Goal: Information Seeking & Learning: Check status

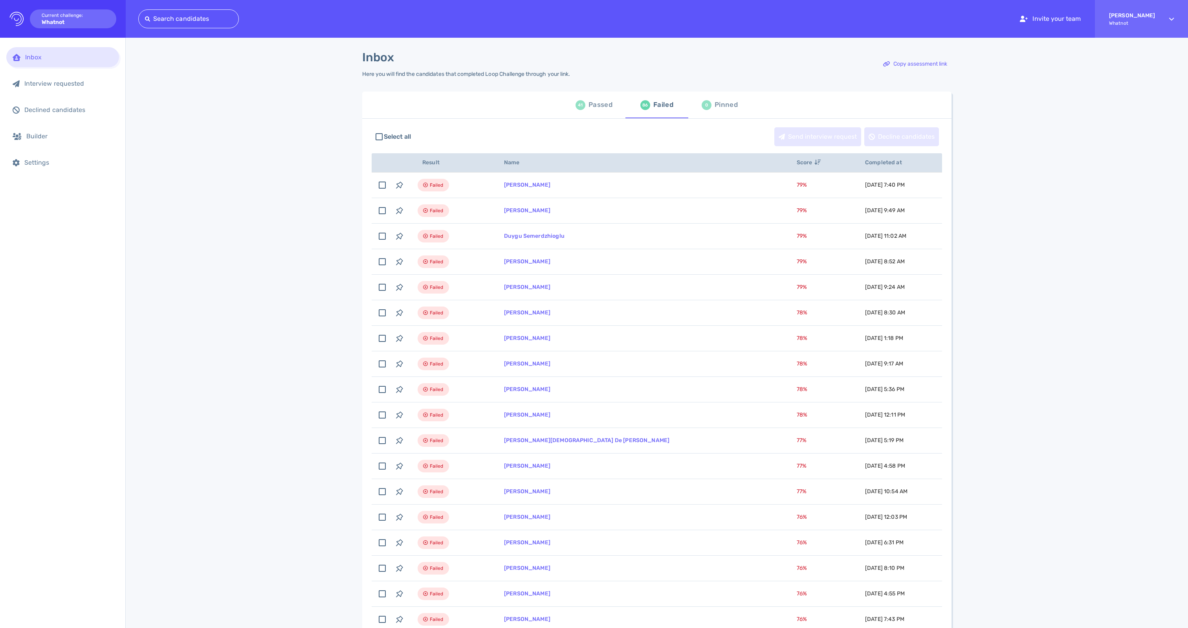
scroll to position [30, 0]
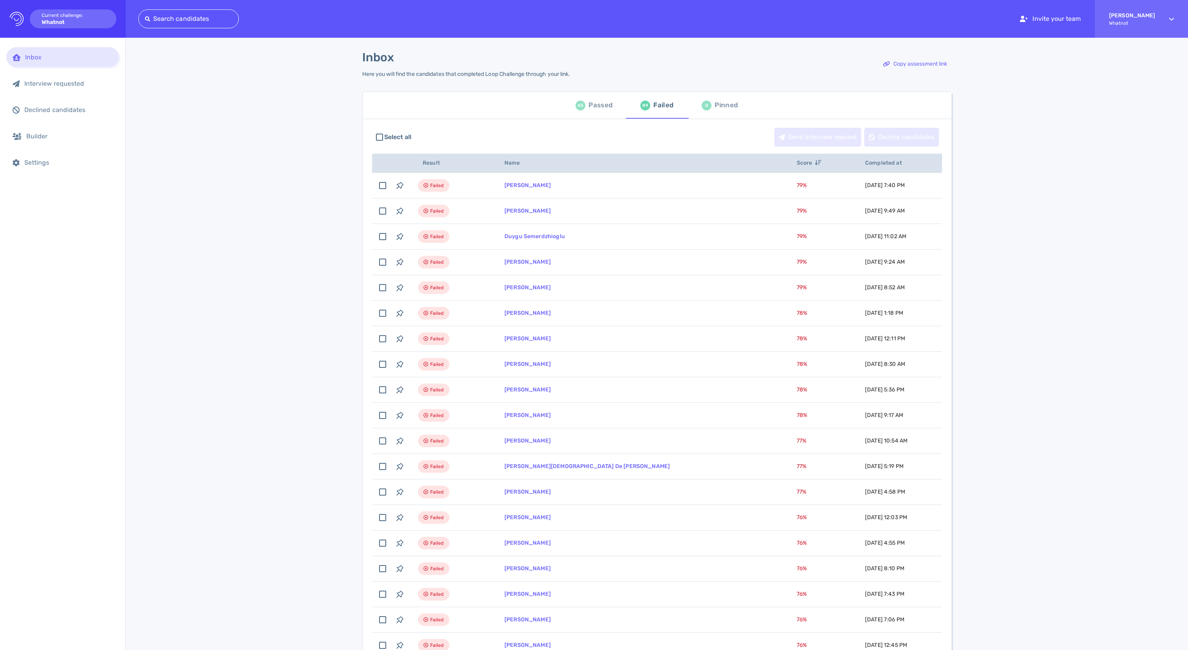
click at [865, 166] on span "Completed at" at bounding box center [888, 162] width 46 height 7
click at [602, 107] on div "Passed" at bounding box center [600, 105] width 24 height 12
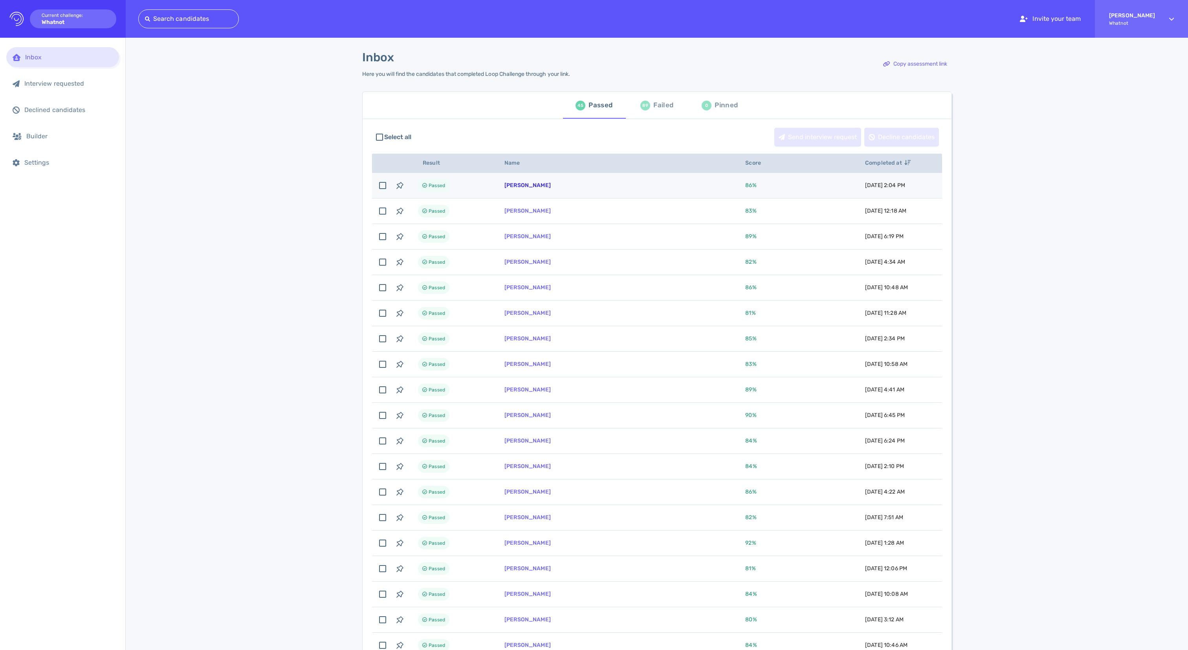
click at [530, 189] on link "[PERSON_NAME]" at bounding box center [527, 185] width 46 height 7
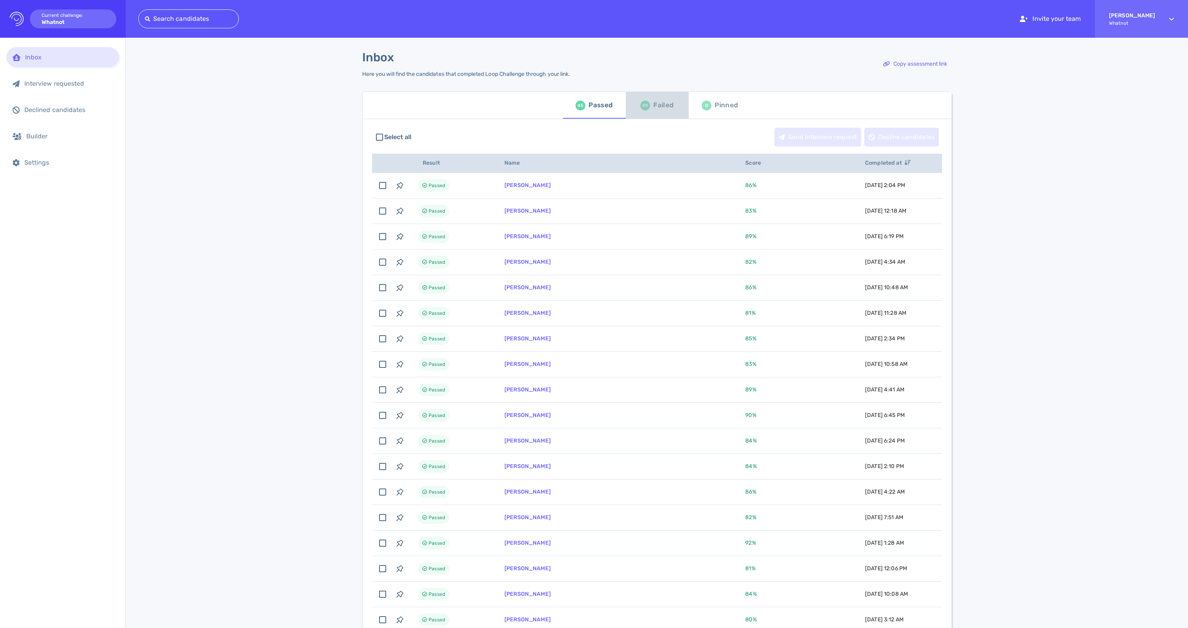
click at [655, 111] on div "Failed" at bounding box center [663, 105] width 20 height 12
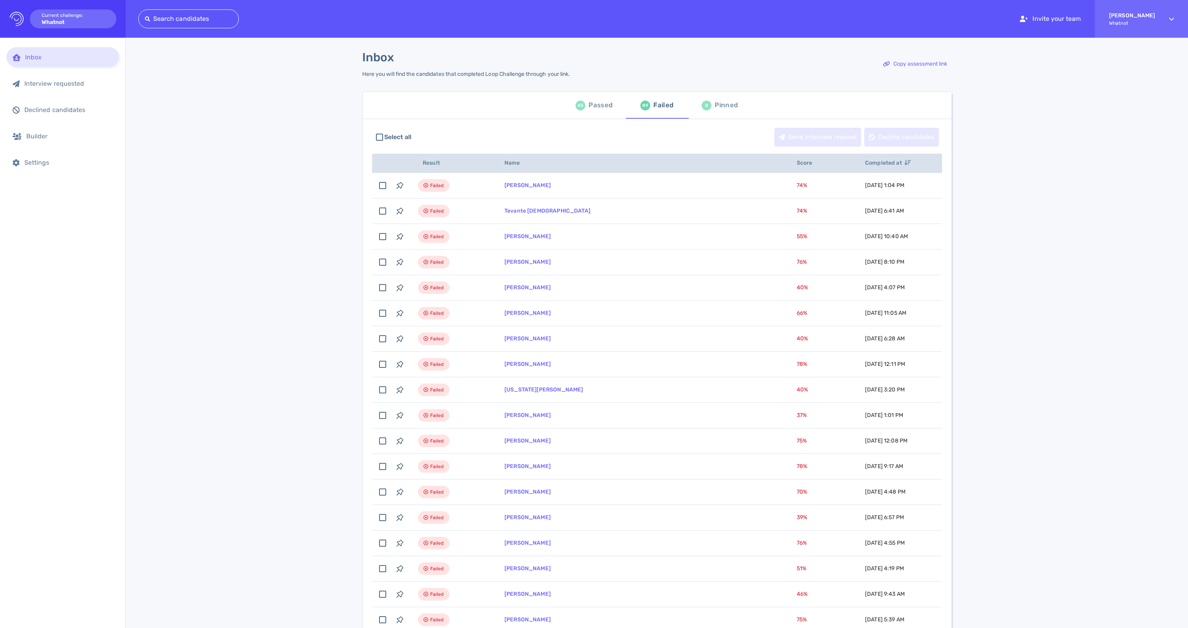
click at [601, 100] on button "45 Passed" at bounding box center [594, 105] width 63 height 27
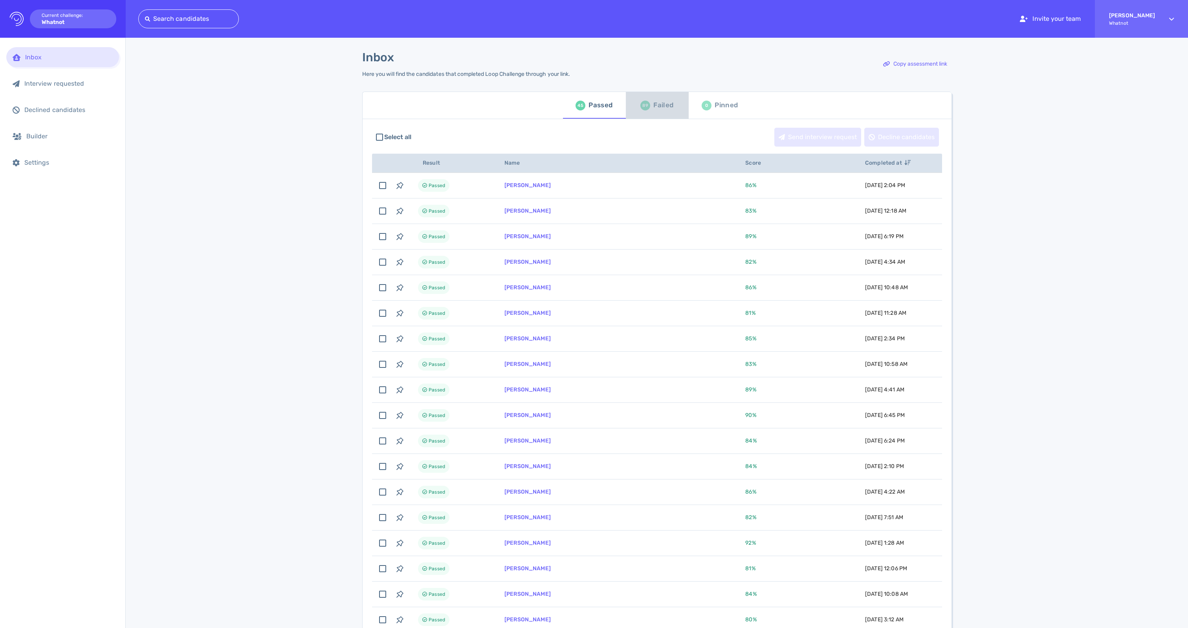
click at [661, 107] on div "Failed" at bounding box center [663, 105] width 20 height 12
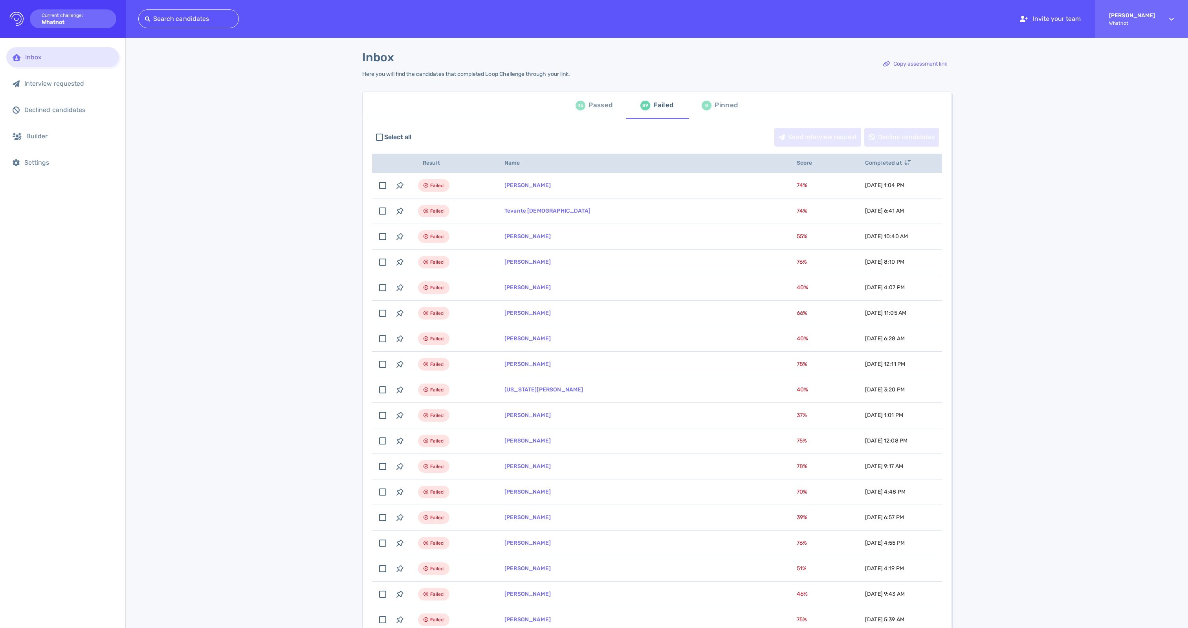
click at [578, 110] on div "45" at bounding box center [580, 106] width 10 height 10
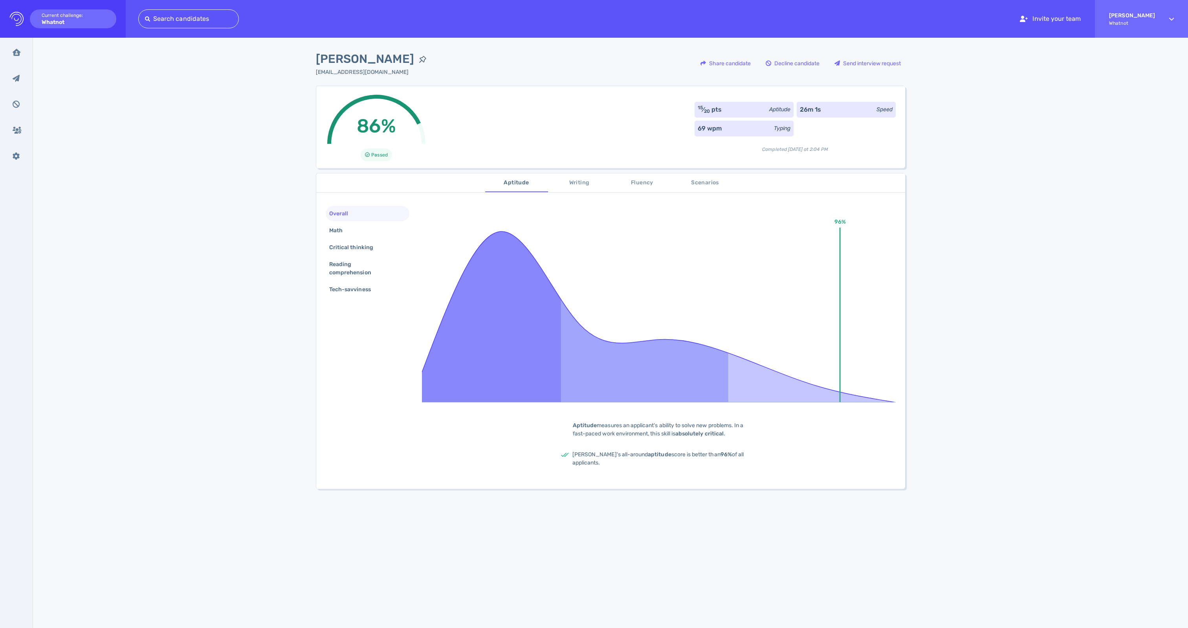
click at [577, 187] on span "Writing" at bounding box center [579, 183] width 53 height 10
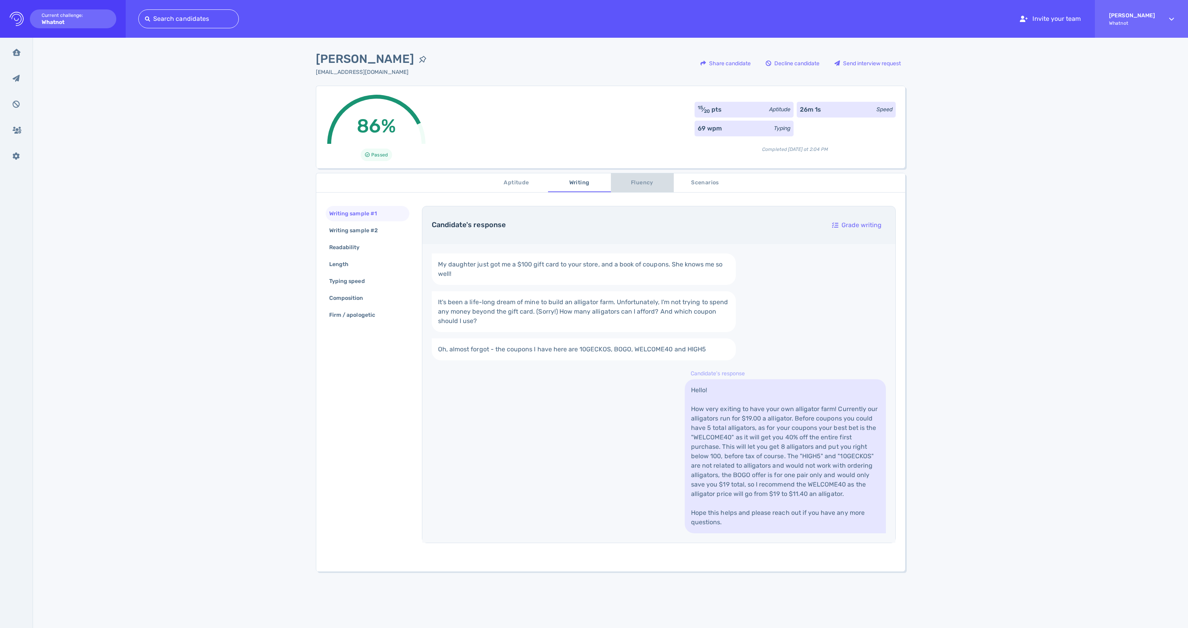
click at [635, 185] on span "Fluency" at bounding box center [642, 183] width 53 height 10
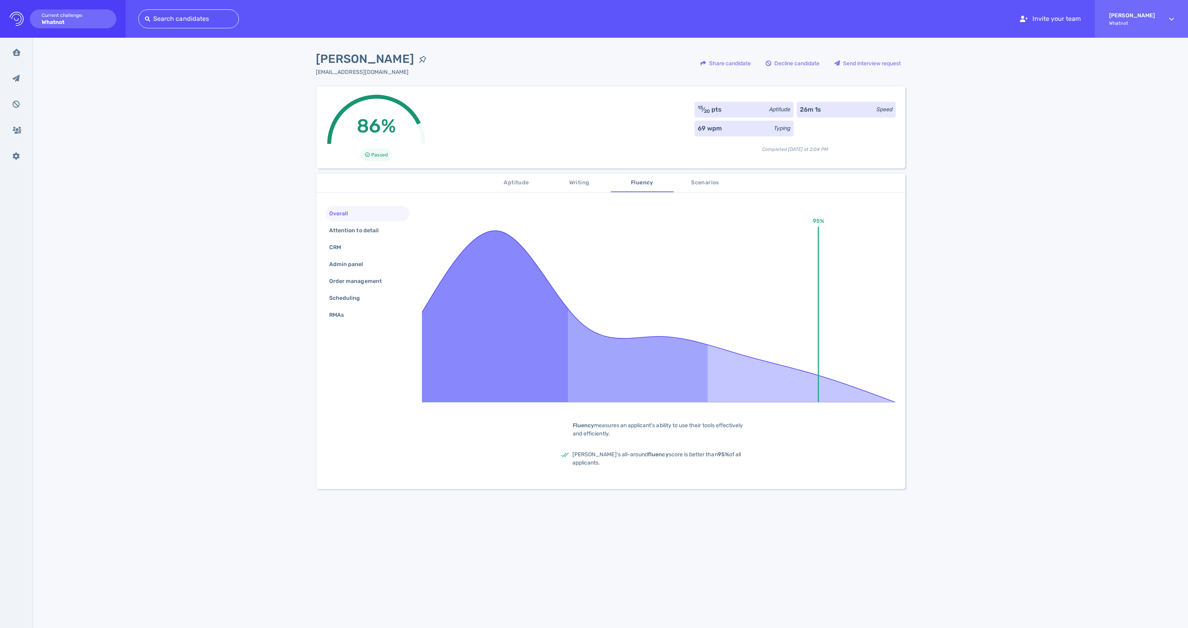
click at [713, 188] on span "Scenarios" at bounding box center [704, 183] width 53 height 10
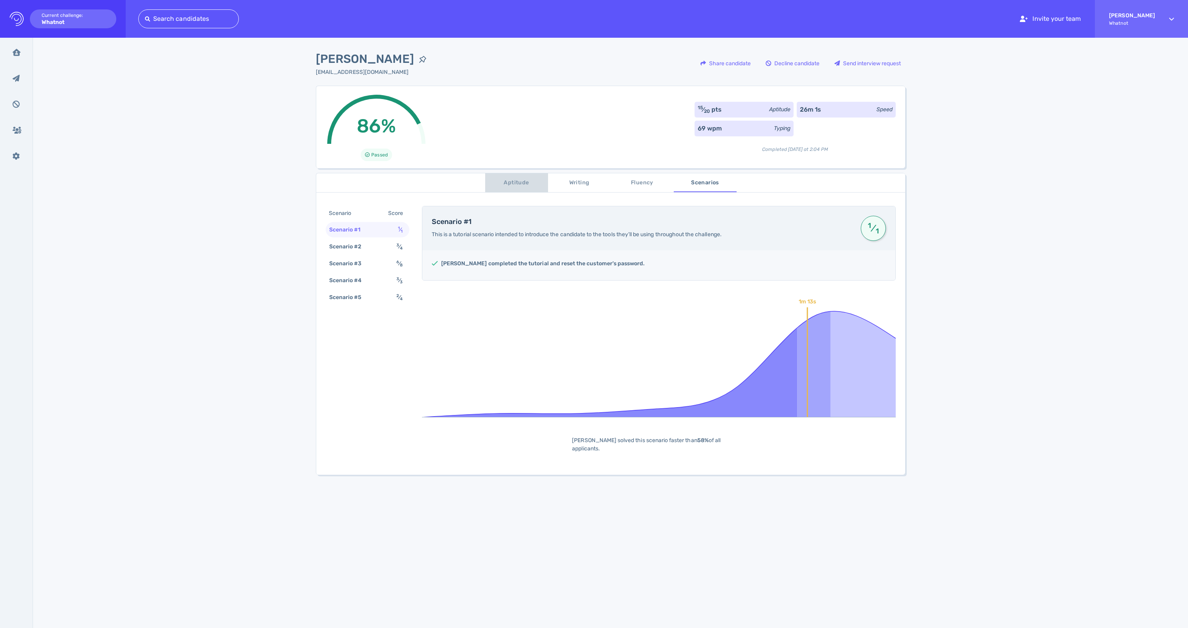
click at [504, 186] on span "Aptitude" at bounding box center [516, 183] width 53 height 10
